Goal: Task Accomplishment & Management: Use online tool/utility

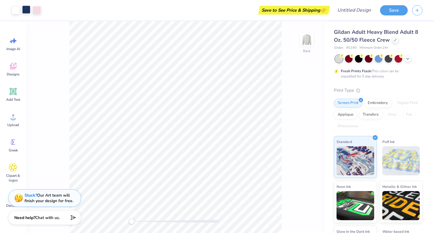
click at [26, 8] on div at bounding box center [26, 10] width 8 height 8
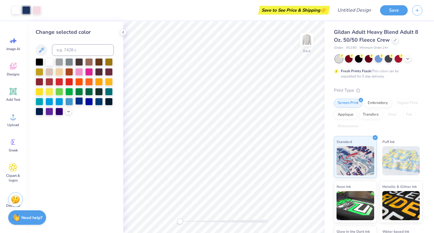
click at [80, 102] on div at bounding box center [79, 101] width 8 height 8
click at [78, 102] on div at bounding box center [79, 101] width 8 height 8
click at [38, 112] on div at bounding box center [40, 111] width 8 height 8
click at [81, 103] on div at bounding box center [79, 101] width 8 height 8
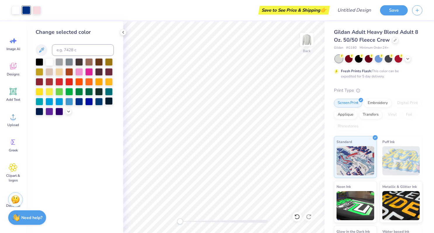
click at [106, 103] on div at bounding box center [109, 101] width 8 height 8
click at [101, 103] on div at bounding box center [99, 101] width 8 height 8
click at [15, 65] on icon at bounding box center [13, 66] width 9 height 9
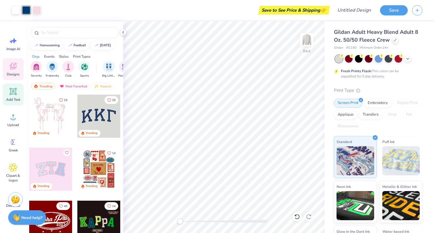
click at [13, 92] on icon at bounding box center [13, 91] width 7 height 7
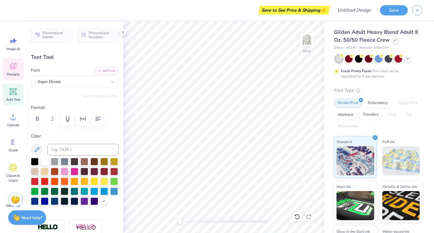
click at [11, 69] on icon at bounding box center [13, 66] width 9 height 9
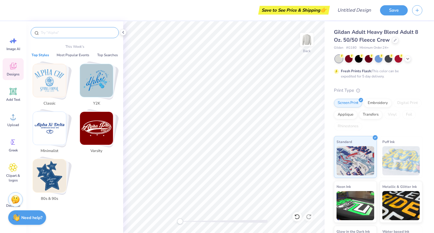
click at [62, 33] on input "text" at bounding box center [77, 33] width 75 height 6
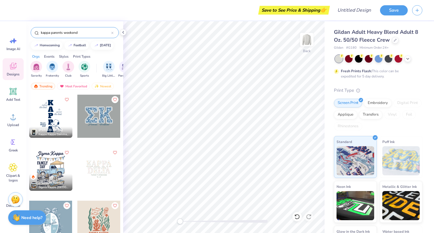
click at [47, 33] on input "kappa parents weekend" at bounding box center [75, 33] width 71 height 6
type input "kkg parents weekend"
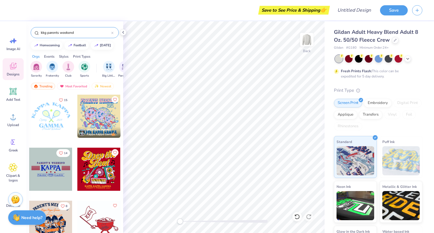
scroll to position [1, 0]
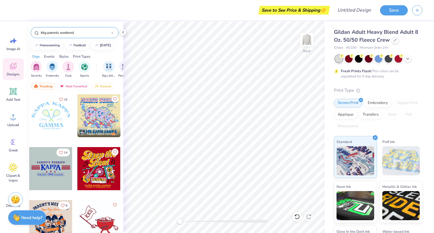
click at [47, 168] on div at bounding box center [50, 168] width 43 height 43
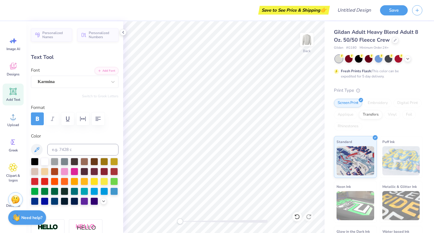
type input "1.21"
type input "0.39"
type input "17.68"
type textarea "2025"
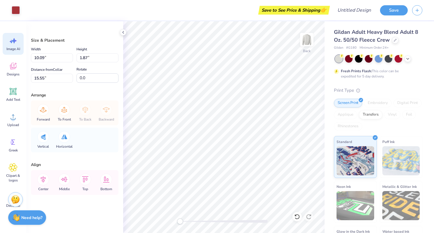
click at [11, 45] on div "Image AI" at bounding box center [13, 44] width 21 height 22
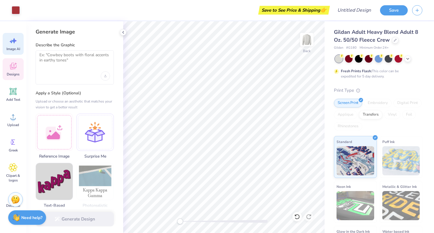
click at [13, 63] on icon at bounding box center [13, 66] width 9 height 9
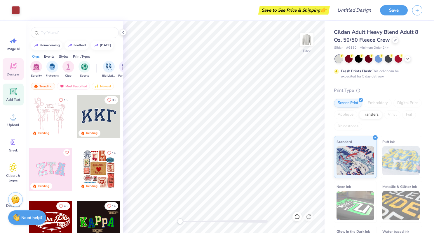
click at [13, 94] on icon at bounding box center [13, 91] width 7 height 7
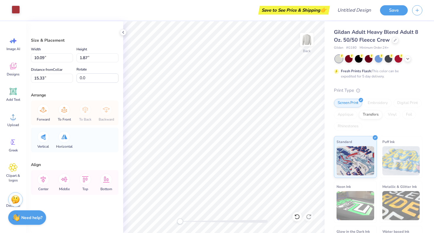
click at [13, 9] on div at bounding box center [16, 10] width 8 height 8
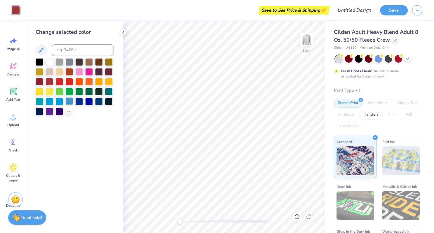
click at [70, 100] on div at bounding box center [69, 101] width 8 height 8
click at [48, 101] on div at bounding box center [49, 101] width 8 height 8
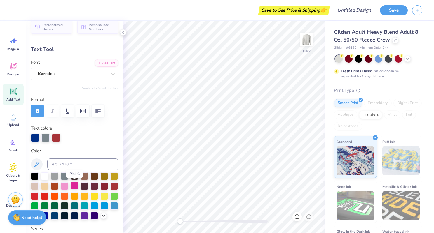
scroll to position [12, 0]
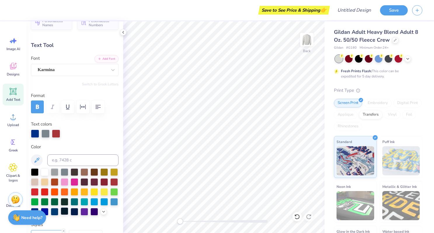
click at [65, 212] on div at bounding box center [65, 212] width 8 height 8
click at [45, 133] on div at bounding box center [45, 133] width 8 height 8
click at [46, 133] on div at bounding box center [45, 134] width 8 height 8
click at [24, 8] on div at bounding box center [26, 10] width 8 height 8
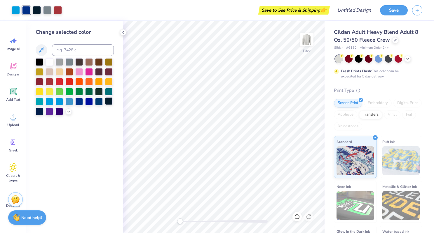
click at [106, 101] on div at bounding box center [109, 101] width 8 height 8
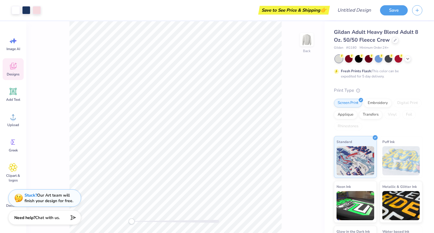
click at [14, 63] on icon at bounding box center [13, 66] width 9 height 9
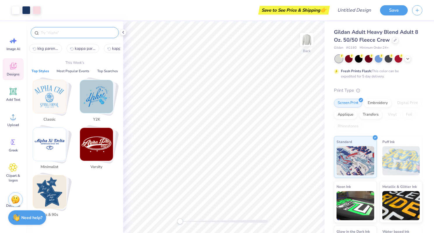
click at [54, 31] on input "text" at bounding box center [77, 33] width 75 height 6
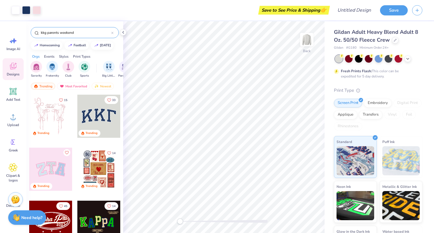
type input "kkg parents weekend"
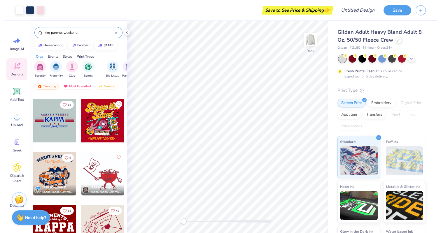
scroll to position [49, 0]
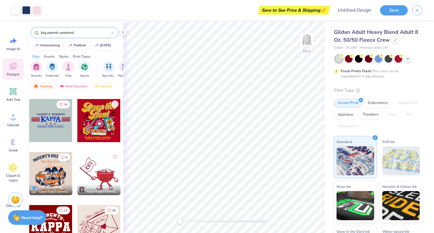
click at [54, 122] on div at bounding box center [50, 120] width 43 height 43
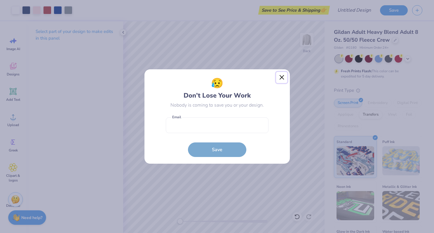
click at [281, 73] on button "Close" at bounding box center [281, 77] width 11 height 11
